Goal: Task Accomplishment & Management: Manage account settings

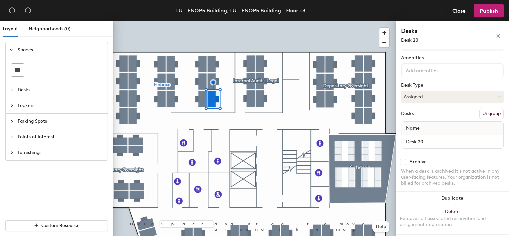
scroll to position [34, 0]
click at [492, 143] on input "Desk 20" at bounding box center [452, 141] width 99 height 9
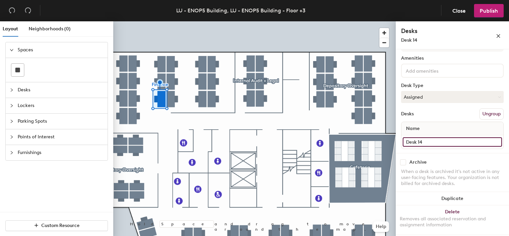
click at [428, 139] on input "Desk 14" at bounding box center [452, 141] width 99 height 9
type input "D59"
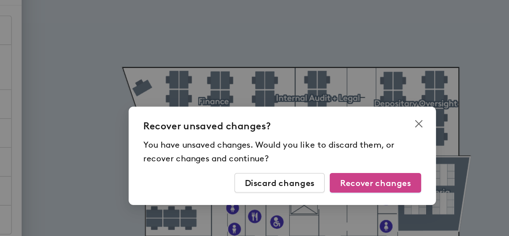
click at [296, 130] on span "Recover changes" at bounding box center [305, 133] width 38 height 6
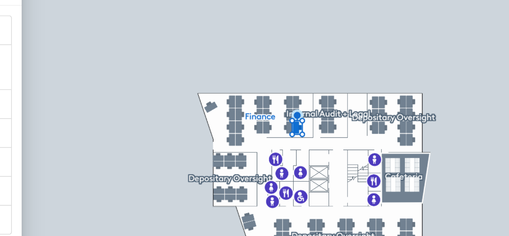
click at [101, 93] on span "Desks" at bounding box center [61, 89] width 86 height 15
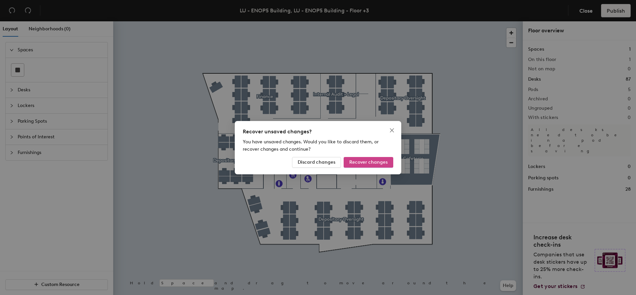
click at [386, 159] on span "Recover changes" at bounding box center [368, 162] width 38 height 6
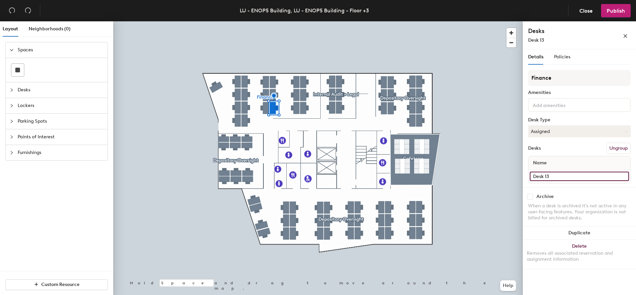
click at [552, 174] on input "Desk 13" at bounding box center [579, 176] width 99 height 9
type input "d"
type input "D60"
click at [563, 178] on input "Desk 12" at bounding box center [579, 176] width 99 height 9
type input "D62"
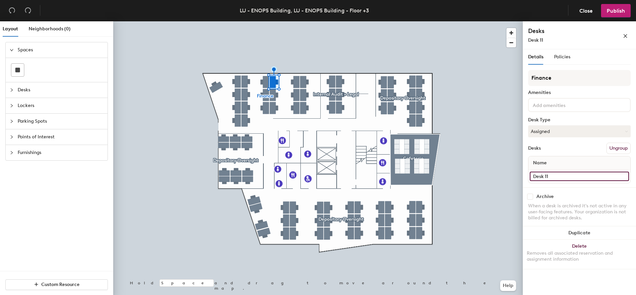
click at [548, 173] on input "Desk 11" at bounding box center [579, 176] width 99 height 9
type input "D64"
click at [565, 179] on input "Desk 21" at bounding box center [579, 176] width 99 height 9
type input "D53"
click at [570, 176] on input "Desk 16" at bounding box center [579, 176] width 99 height 9
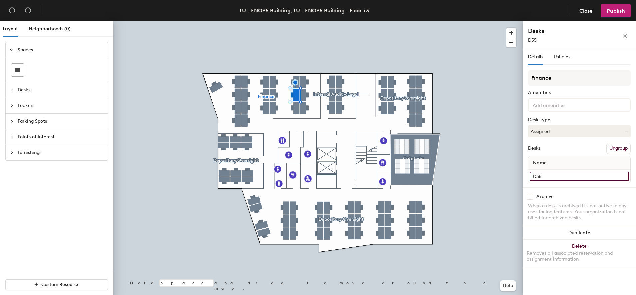
type input "D55"
click at [556, 176] on input "Desk 17" at bounding box center [579, 176] width 99 height 9
type input "D57"
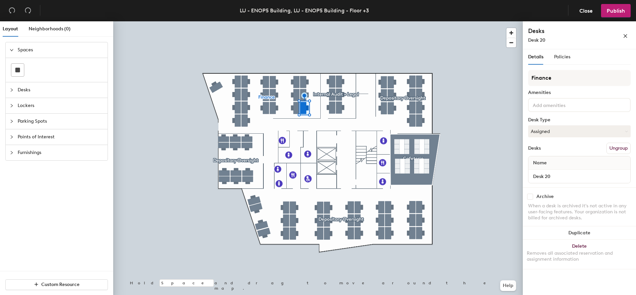
click at [575, 171] on div "Desk 20" at bounding box center [580, 176] width 102 height 13
click at [573, 175] on input "Desk 20" at bounding box center [579, 176] width 99 height 9
type input "D54"
click at [573, 179] on input "Desk 19" at bounding box center [579, 176] width 99 height 9
type input "D56"
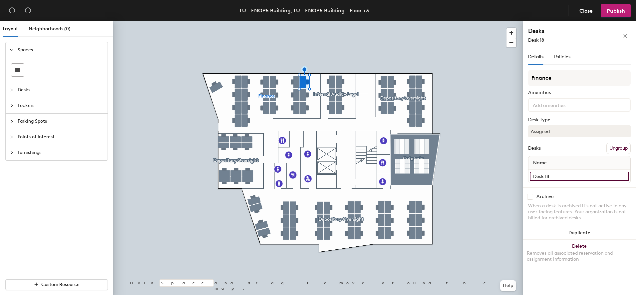
click at [557, 176] on input "Desk 18" at bounding box center [579, 176] width 99 height 9
type input "D58"
click at [552, 176] on input "Desk 5" at bounding box center [579, 176] width 99 height 9
type input "D66"
click at [552, 173] on input "Desk 4" at bounding box center [579, 176] width 99 height 9
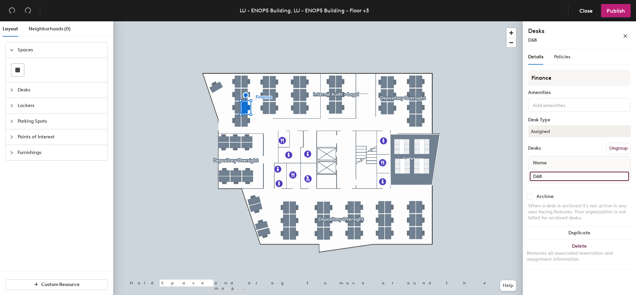
type input "D68"
click at [552, 179] on input "Desk 3" at bounding box center [579, 176] width 99 height 9
type input "D70"
click at [549, 180] on input "Desk 2" at bounding box center [579, 176] width 99 height 9
type input "D72"
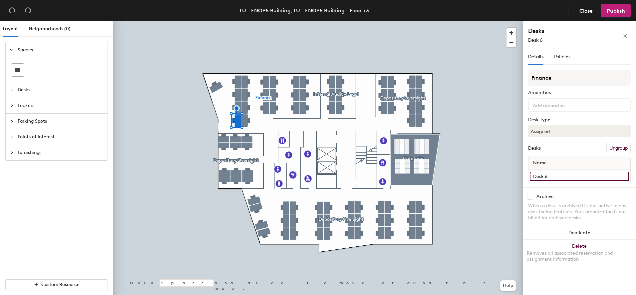
click at [558, 172] on input "Desk 6" at bounding box center [579, 176] width 99 height 9
type input "D65"
click at [548, 175] on input "Desk 7" at bounding box center [579, 176] width 99 height 9
type input "D67"
click at [548, 180] on input "Desk 8" at bounding box center [579, 176] width 99 height 9
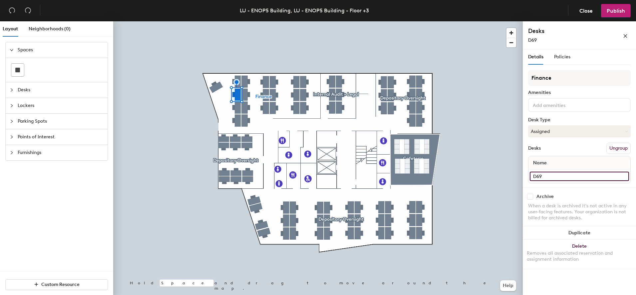
type input "D69"
click at [557, 179] on input "Desk 1" at bounding box center [579, 176] width 99 height 9
type input "D71"
click at [558, 180] on input "Desk 9" at bounding box center [579, 176] width 99 height 9
type input "D89"
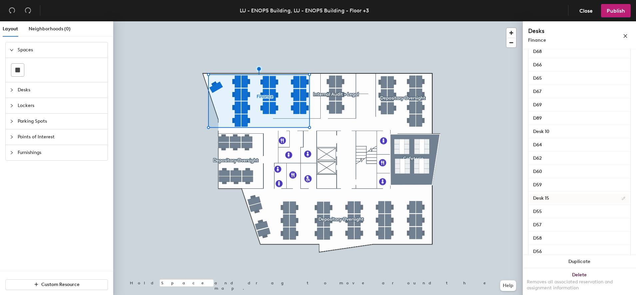
scroll to position [165, 0]
click at [564, 202] on input "Desk 15" at bounding box center [579, 197] width 99 height 9
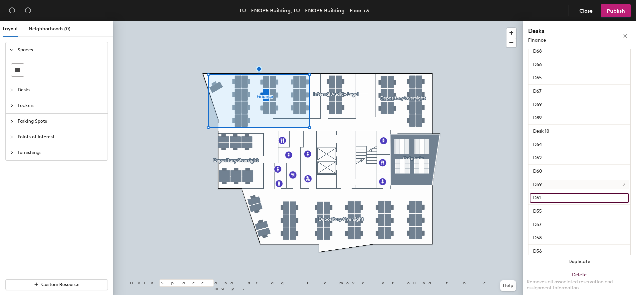
type input "D61"
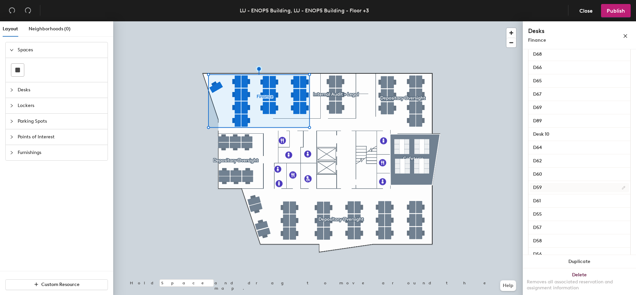
scroll to position [204, 0]
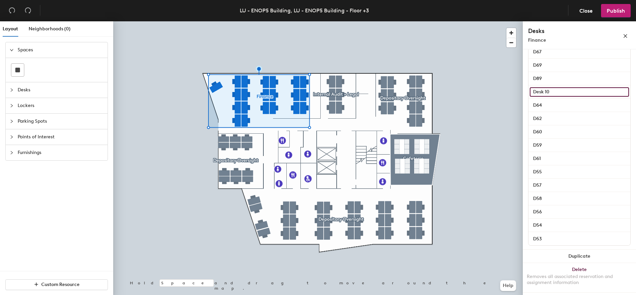
click at [569, 89] on input "Desk 10" at bounding box center [579, 91] width 99 height 9
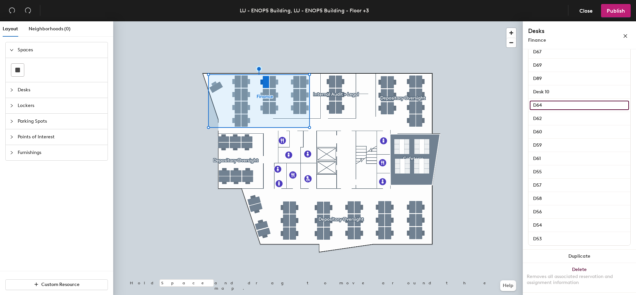
click at [570, 101] on input "D64" at bounding box center [579, 105] width 99 height 9
click at [567, 93] on input "Desk 10" at bounding box center [579, 91] width 99 height 9
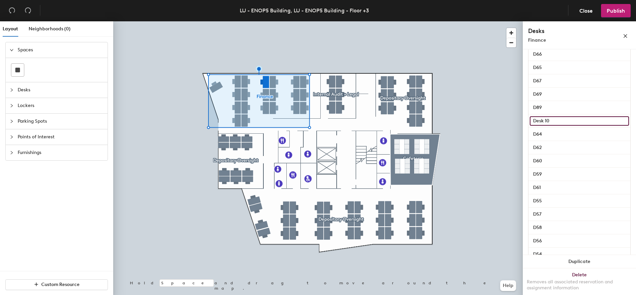
scroll to position [175, 0]
type input "D63"
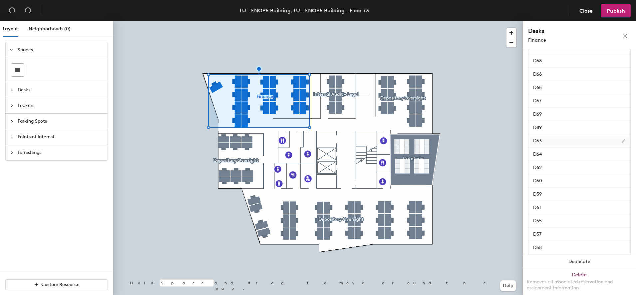
scroll to position [204, 0]
click at [623, 9] on span "Publish" at bounding box center [616, 11] width 18 height 6
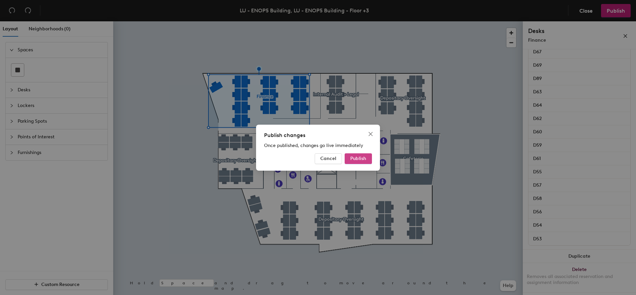
click at [370, 157] on button "Publish" at bounding box center [358, 158] width 27 height 11
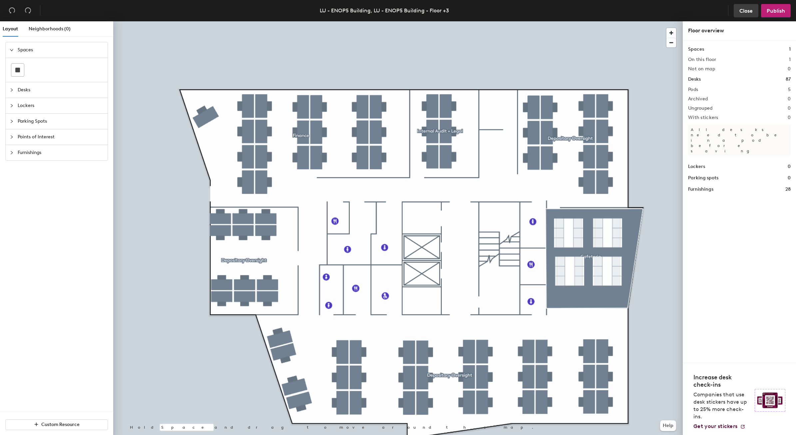
click at [735, 14] on button "Close" at bounding box center [746, 10] width 25 height 13
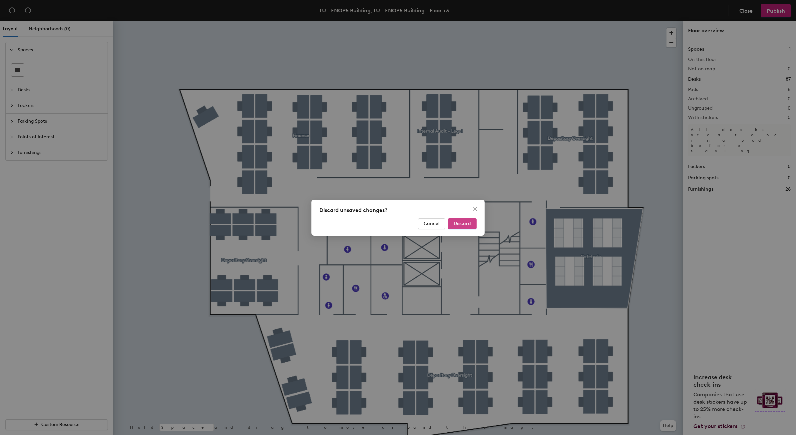
click at [453, 227] on button "Discard" at bounding box center [462, 223] width 29 height 11
